Goal: Information Seeking & Learning: Learn about a topic

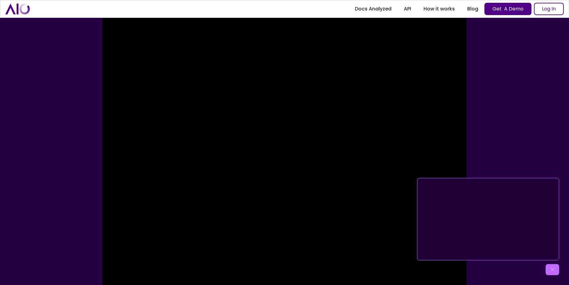
scroll to position [287, 0]
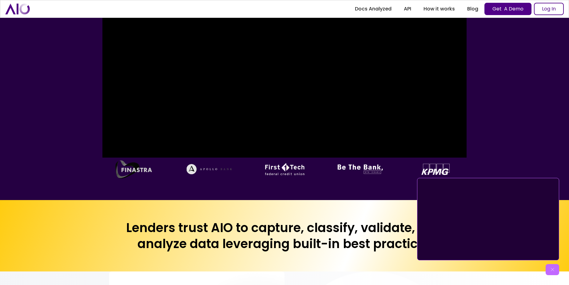
click at [554, 272] on img at bounding box center [552, 269] width 6 height 6
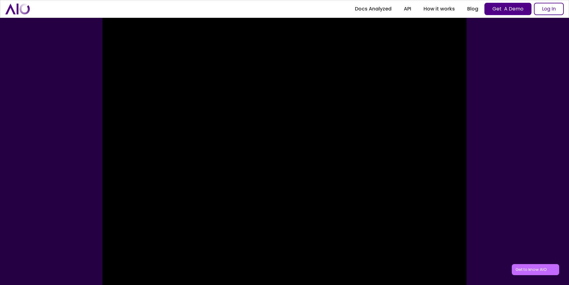
scroll to position [0, 0]
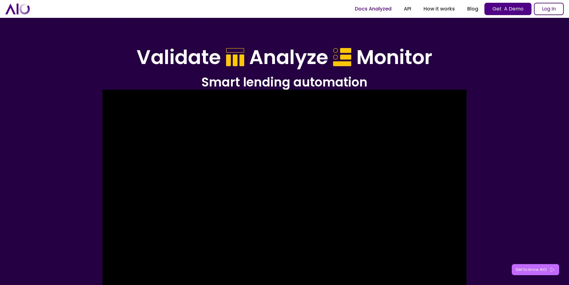
click at [365, 7] on link "Docs Analyzed" at bounding box center [373, 8] width 49 height 11
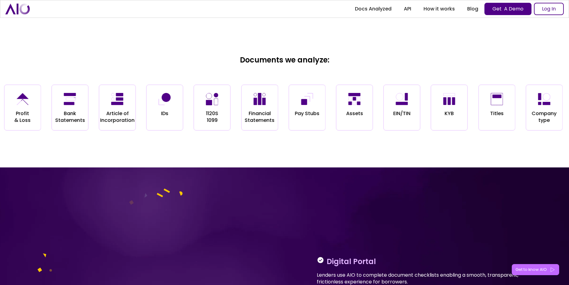
click at [298, 121] on div "Pay Stubs" at bounding box center [306, 108] width 37 height 46
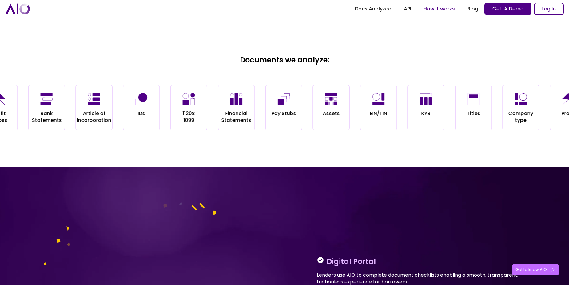
click at [443, 10] on link "How it works" at bounding box center [439, 8] width 44 height 11
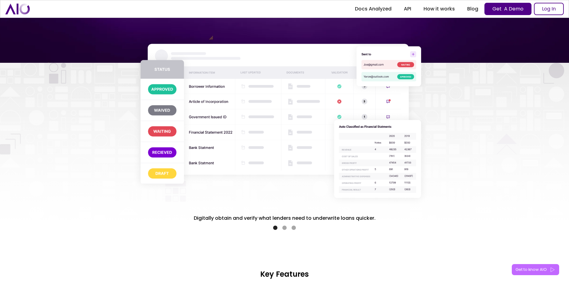
scroll to position [1091, 0]
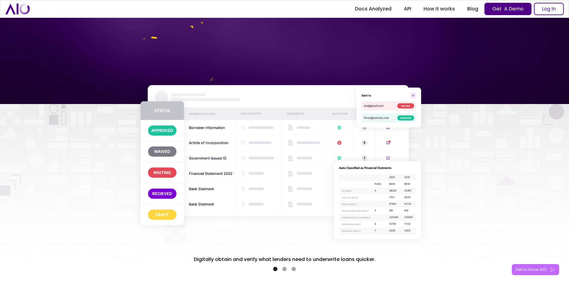
click at [284, 268] on div "Show slide 2 of 3" at bounding box center [284, 269] width 4 height 4
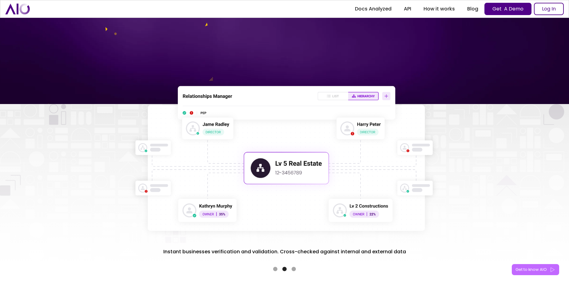
click at [292, 270] on div "Show slide 3 of 3" at bounding box center [293, 269] width 4 height 4
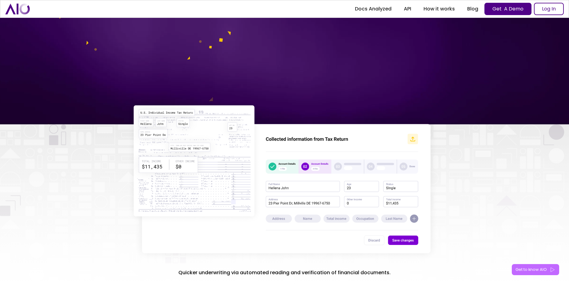
scroll to position [1111, 0]
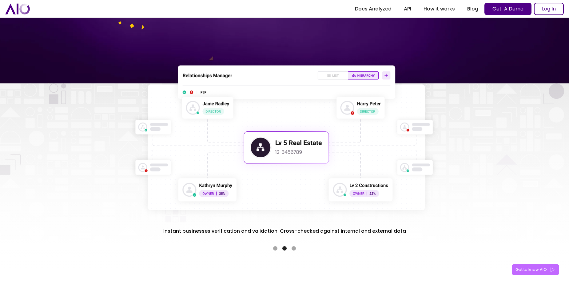
click at [291, 248] on div "carousel" at bounding box center [284, 247] width 315 height 12
click at [294, 248] on div "Show slide 3 of 3" at bounding box center [293, 248] width 4 height 4
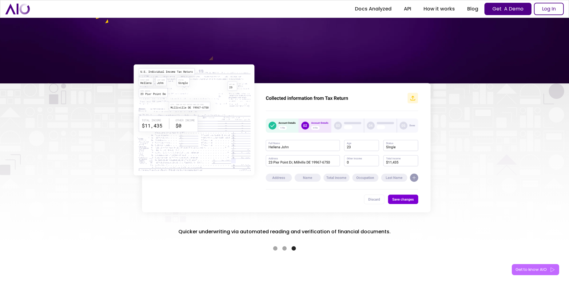
click at [274, 248] on div "Show slide 1 of 3" at bounding box center [275, 248] width 4 height 4
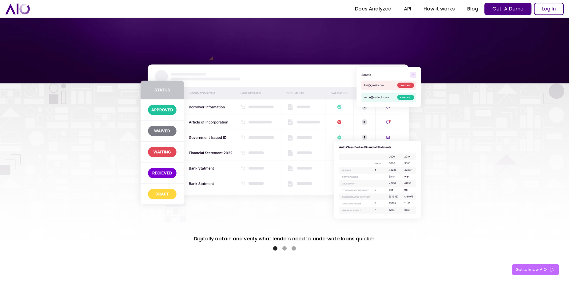
click at [291, 249] on div "carousel" at bounding box center [284, 247] width 315 height 12
click at [293, 249] on div "Show slide 3 of 3" at bounding box center [293, 248] width 4 height 4
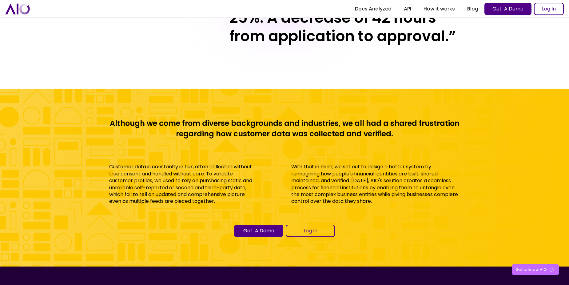
scroll to position [2716, 0]
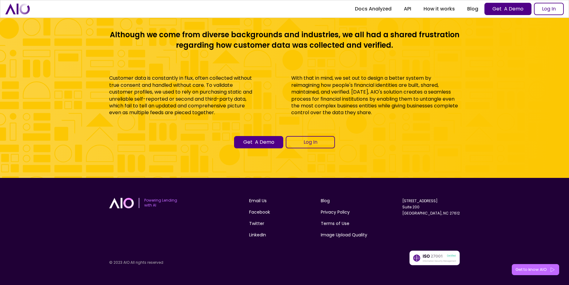
click at [531, 270] on div "Get to know AIO" at bounding box center [530, 269] width 31 height 6
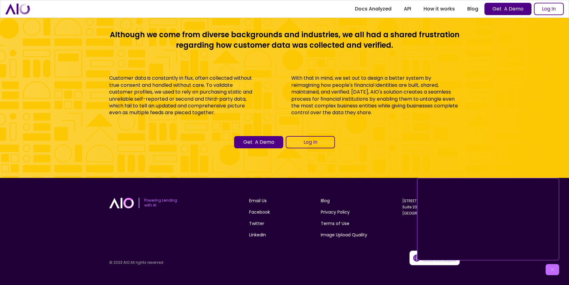
click at [533, 137] on div "Although we come from diverse backgrounds and industries, we all had a shared f…" at bounding box center [284, 89] width 569 height 178
click at [554, 274] on div "Get to know AIO" at bounding box center [552, 269] width 14 height 11
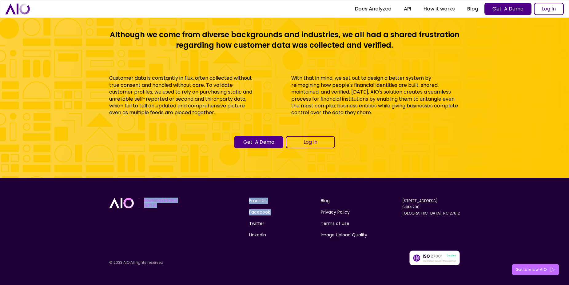
drag, startPoint x: 144, startPoint y: 200, endPoint x: 223, endPoint y: 219, distance: 80.9
click at [223, 219] on div "Powering Lending with AI Email Us Facebook Twitter LinkedIn Blog Privacy Policy…" at bounding box center [284, 231] width 350 height 68
drag, startPoint x: 223, startPoint y: 219, endPoint x: 186, endPoint y: 230, distance: 38.3
click at [186, 230] on div "Powering Lending with AI Email Us Facebook Twitter LinkedIn Blog Privacy Policy…" at bounding box center [284, 231] width 350 height 68
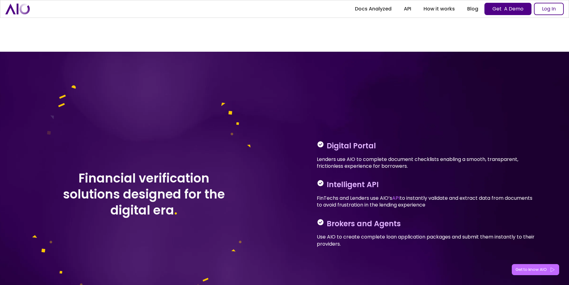
scroll to position [667, 0]
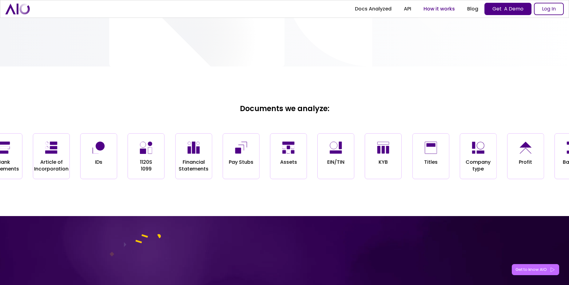
click at [440, 9] on link "How it works" at bounding box center [439, 8] width 44 height 11
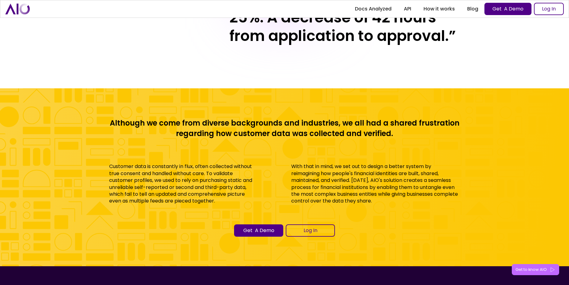
scroll to position [2716, 0]
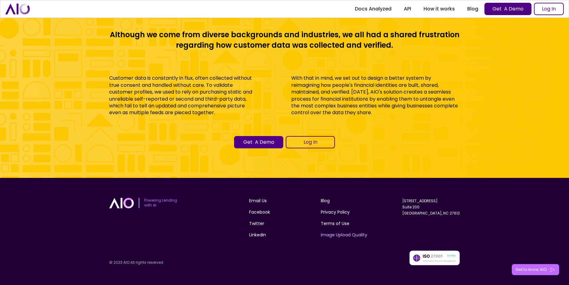
click at [356, 238] on link "Image Upload Quality" at bounding box center [344, 234] width 46 height 6
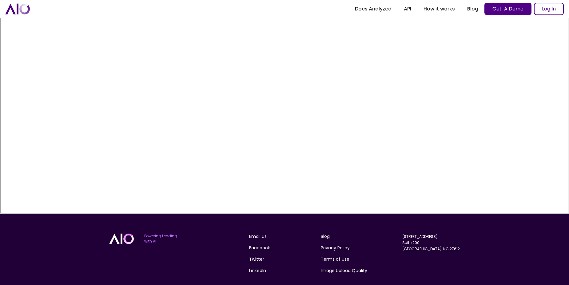
scroll to position [159, 0]
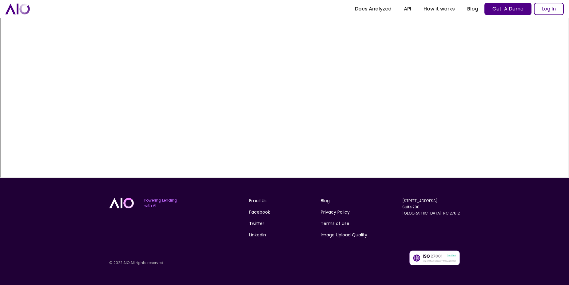
click at [163, 229] on div "Powering Lending with AI Email Us Facebook Twitter LinkedIn Blog Privacy Policy…" at bounding box center [284, 231] width 350 height 68
